Goal: Information Seeking & Learning: Learn about a topic

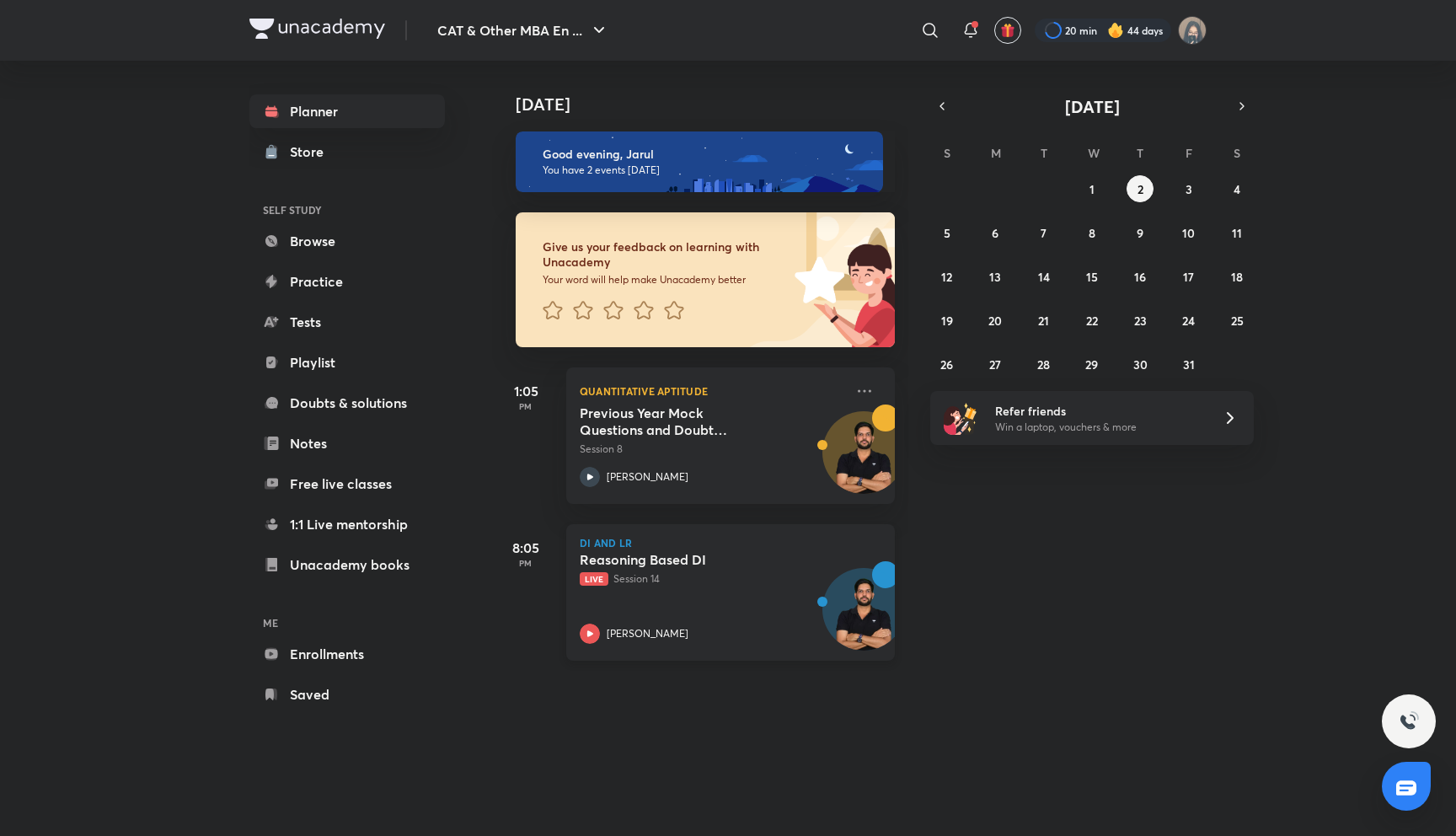
click at [676, 583] on p "Live Session 14" at bounding box center [711, 579] width 264 height 15
